Goal: Information Seeking & Learning: Understand process/instructions

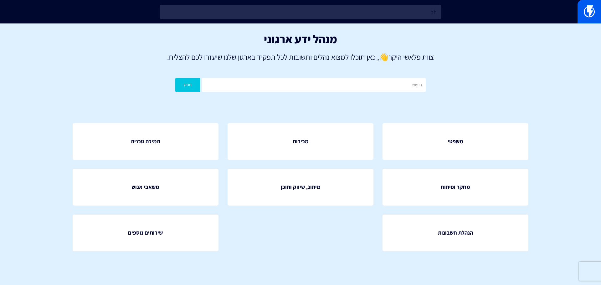
type input "h"
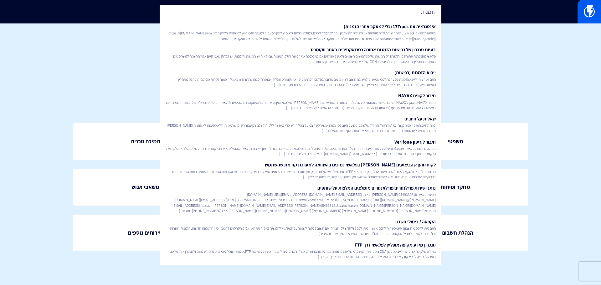
type input "הזמנות"
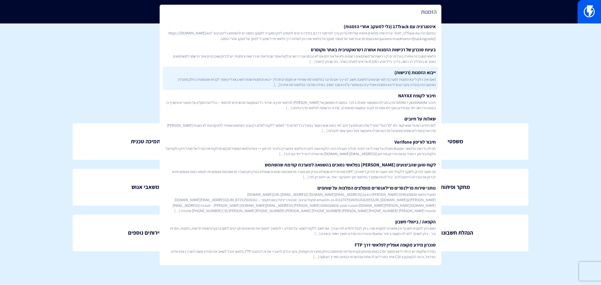
click at [377, 77] on span "האם ואיך ניתן לייבא הזמנות למערכת לפני שניגשים לתשובה חשוב לציין כי אם מדובר בפ…" at bounding box center [300, 82] width 271 height 11
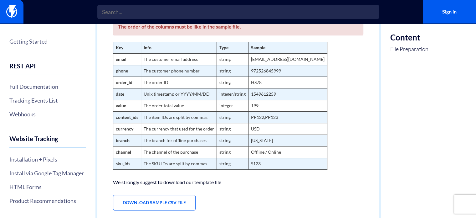
scroll to position [138, 0]
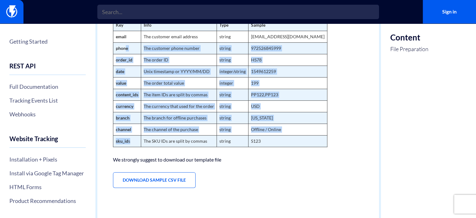
drag, startPoint x: 131, startPoint y: 141, endPoint x: 124, endPoint y: 43, distance: 98.6
click at [124, 43] on tbody "Key Info Type Sample email The customer email address string [EMAIL_ADDRESS][DO…" at bounding box center [220, 82] width 214 height 127
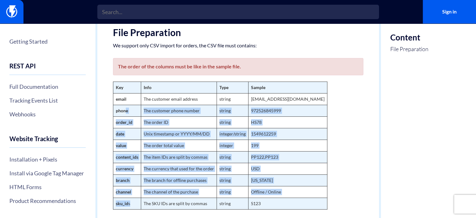
scroll to position [75, 0]
click at [129, 109] on td "phone" at bounding box center [127, 111] width 28 height 12
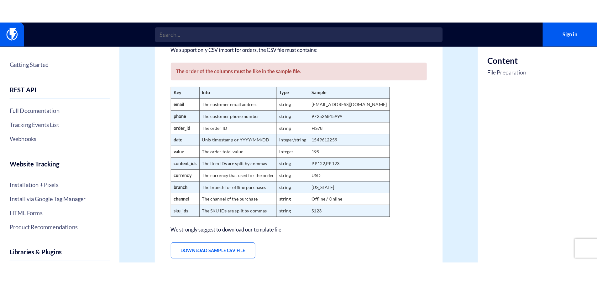
scroll to position [96, 0]
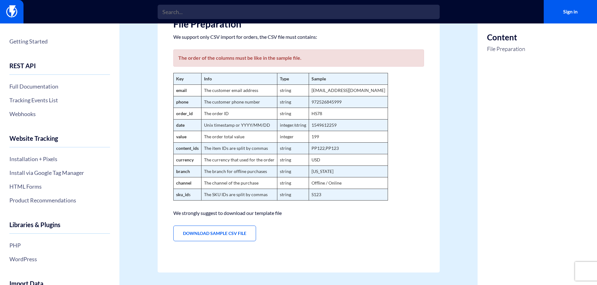
click at [179, 125] on strong "date" at bounding box center [180, 124] width 8 height 5
copy strong "date"
click at [183, 138] on strong "value" at bounding box center [181, 136] width 10 height 5
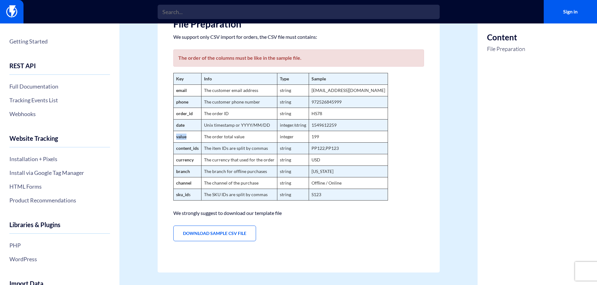
copy strong "value"
click at [190, 149] on strong "content_ids" at bounding box center [187, 148] width 23 height 5
click at [183, 159] on strong "currency" at bounding box center [185, 159] width 18 height 5
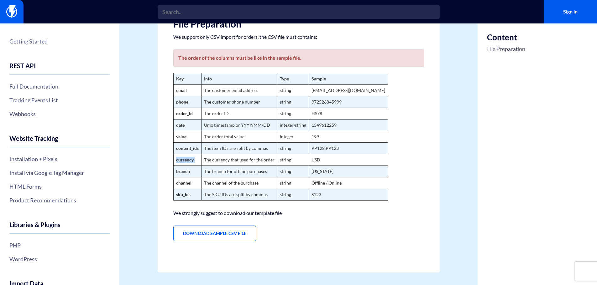
copy strong "currency"
click at [185, 172] on strong "branch" at bounding box center [183, 171] width 14 height 5
copy strong "branch"
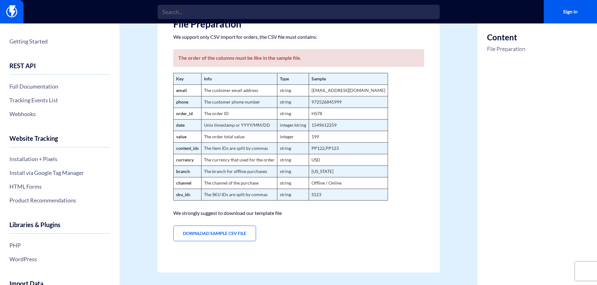
click at [180, 185] on strong "channel" at bounding box center [183, 182] width 15 height 5
click at [181, 185] on strong "channel" at bounding box center [183, 182] width 15 height 5
copy strong "channel"
click at [183, 198] on td "sku_id s" at bounding box center [187, 195] width 28 height 12
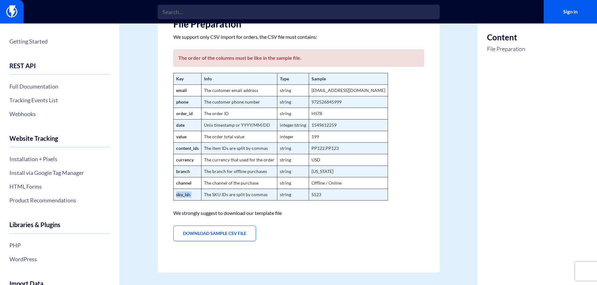
click at [183, 198] on td "sku_id s" at bounding box center [187, 195] width 28 height 12
copy td "sku_id s"
